Goal: Ask a question

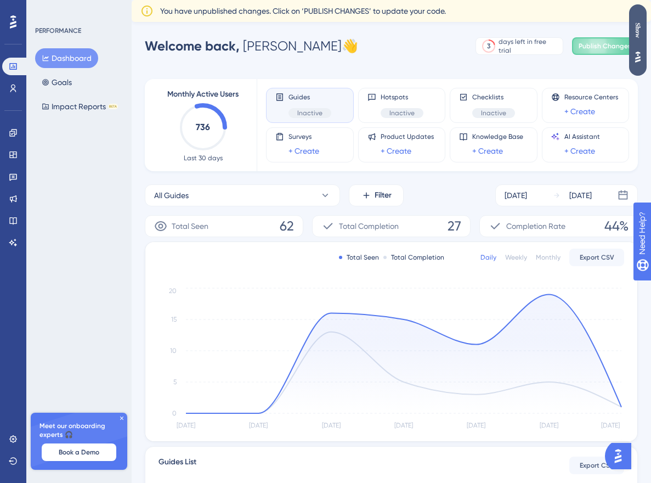
click at [634, 28] on div "Show" at bounding box center [638, 29] width 18 height 15
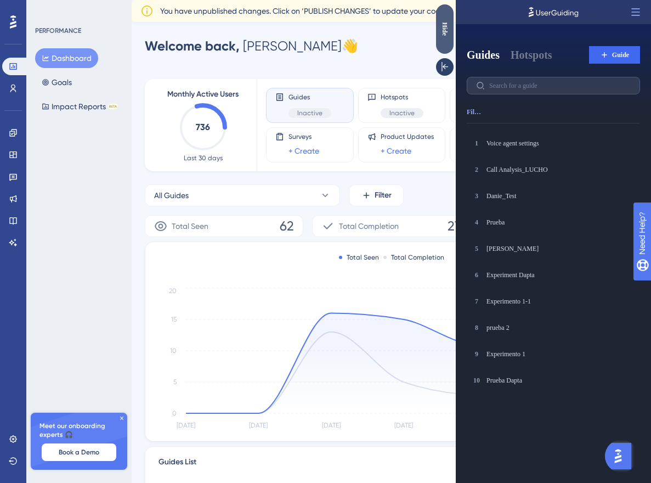
click at [441, 28] on div "Hide" at bounding box center [445, 29] width 18 height 14
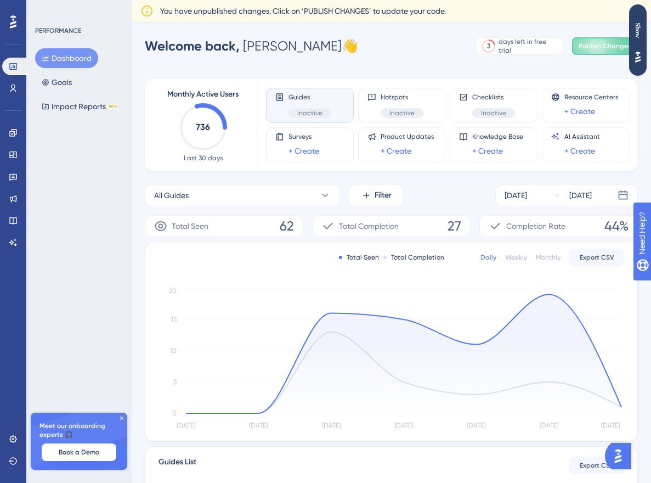
click at [620, 457] on img "Open AI Assistant Launcher" at bounding box center [619, 456] width 20 height 20
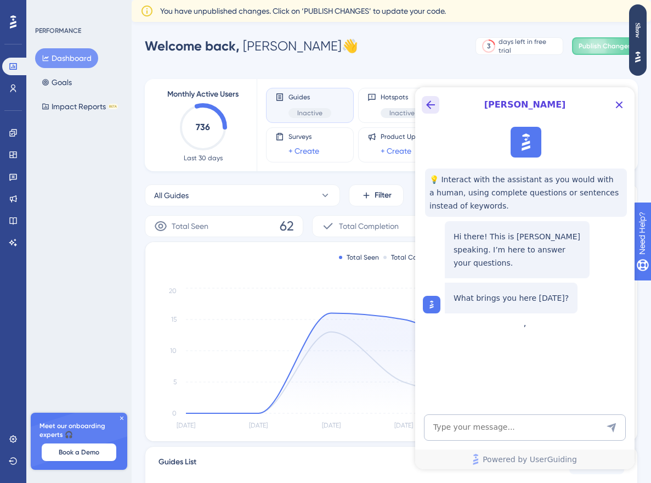
click at [431, 112] on button "Back Button" at bounding box center [431, 105] width 18 height 18
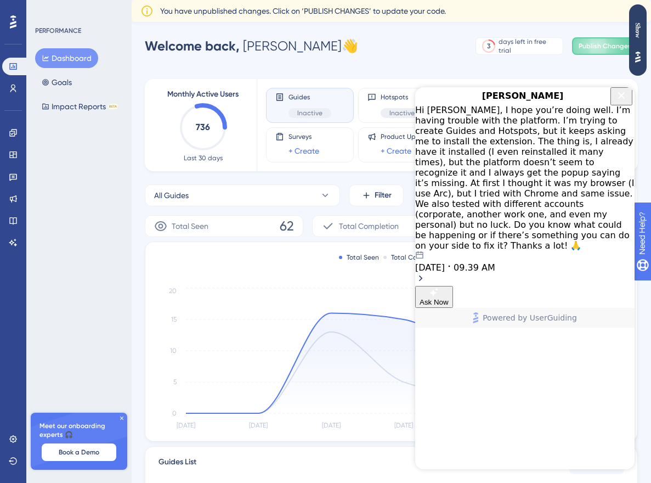
click at [514, 160] on div "Hi [PERSON_NAME], I hope you’re doing well. I’m having trouble with the platfor…" at bounding box center [525, 195] width 220 height 181
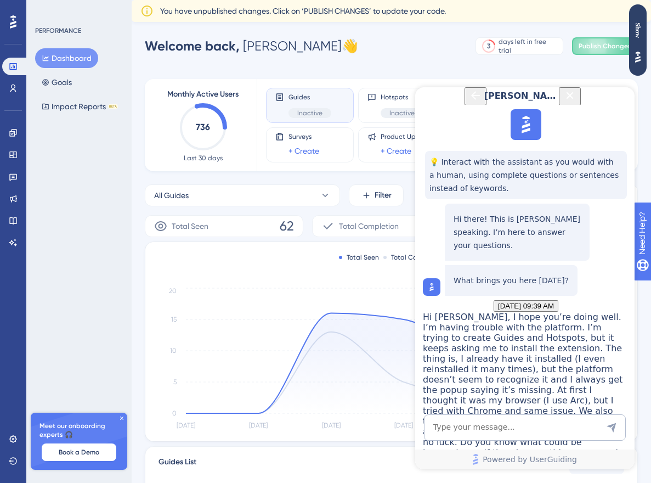
scroll to position [155, 0]
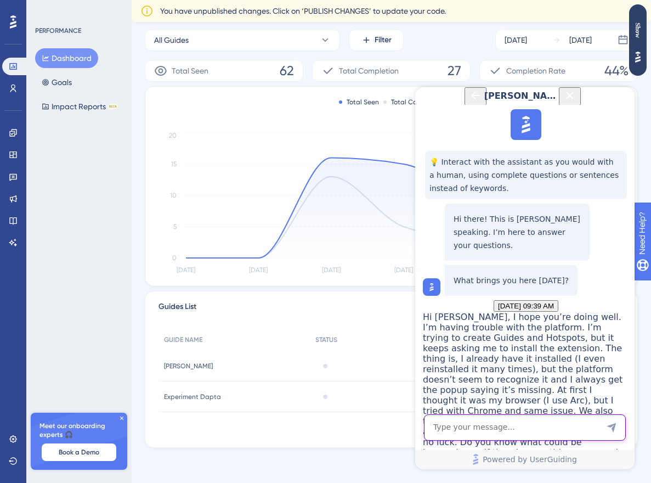
click at [530, 429] on textarea "AI Assistant Text Input" at bounding box center [525, 427] width 202 height 26
type textarea "Hello?"
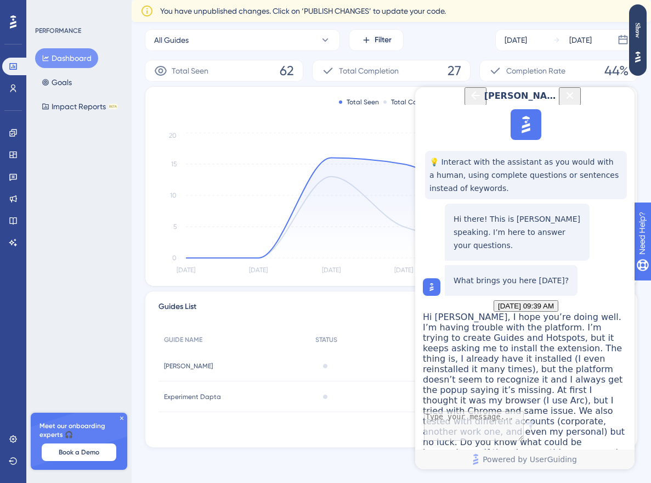
scroll to position [1371, 0]
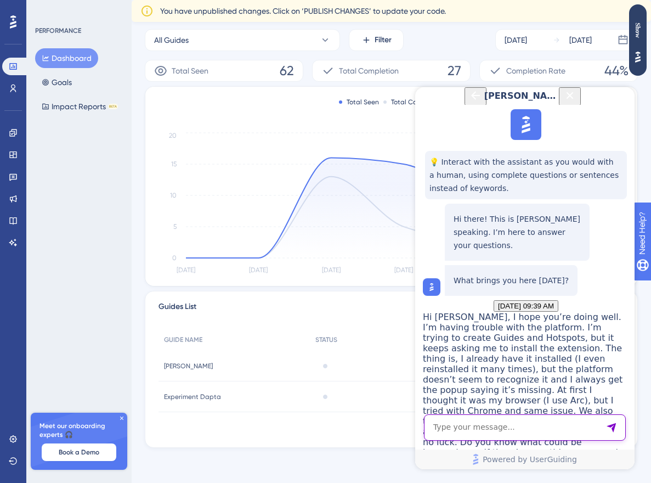
click at [498, 426] on textarea "AI Assistant Text Input" at bounding box center [525, 427] width 202 height 26
paste textarea "I have not received a response to my case."
click at [459, 428] on textarea "I have not received a response to my case." at bounding box center [525, 427] width 202 height 26
type textarea "I haven't received a response to my case."
